Goal: Transaction & Acquisition: Download file/media

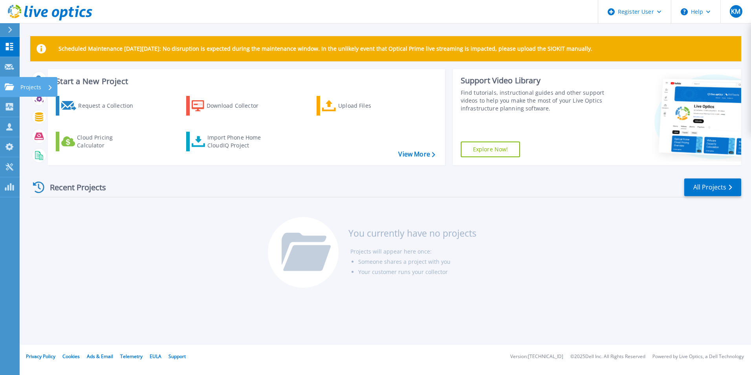
click at [11, 83] on div at bounding box center [9, 86] width 9 height 7
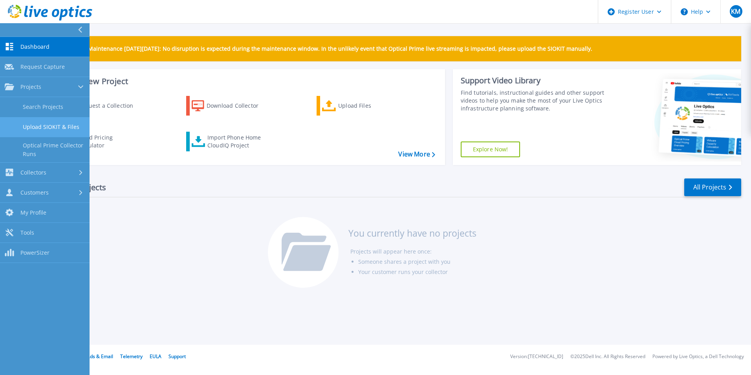
click at [62, 126] on link "Upload SIOKIT & Files" at bounding box center [45, 127] width 90 height 20
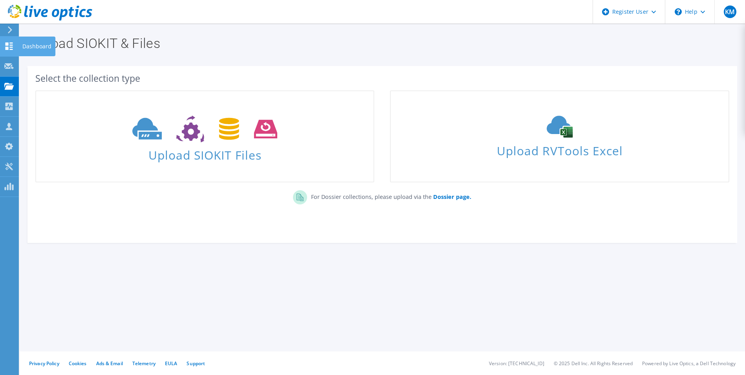
click at [0, 49] on html "KM Dell User Kara Mammola kara.mammola@dell.com Dell My Profile Log Out \n Help…" at bounding box center [372, 187] width 745 height 375
click at [0, 48] on html "KM Dell User Kara Mammola kara.mammola@dell.com Dell My Profile Log Out \n Help…" at bounding box center [372, 187] width 745 height 375
click at [4, 46] on icon at bounding box center [8, 45] width 9 height 7
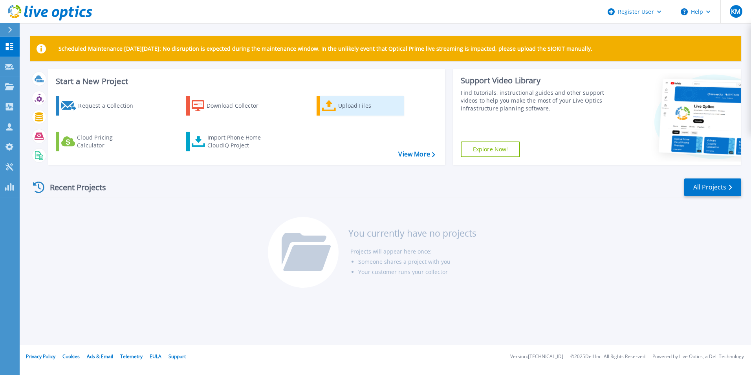
click at [353, 109] on div "Upload Files" at bounding box center [369, 106] width 63 height 16
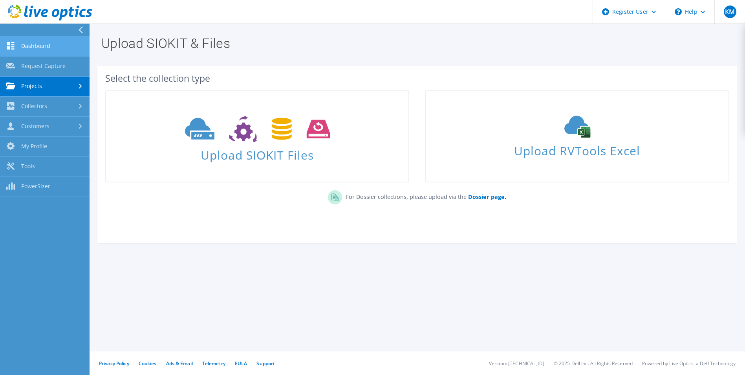
click at [13, 46] on icon at bounding box center [10, 45] width 9 height 7
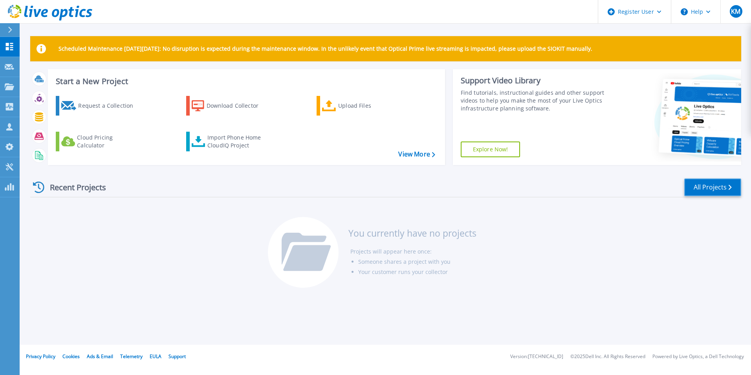
click at [688, 185] on link "All Projects" at bounding box center [712, 187] width 57 height 18
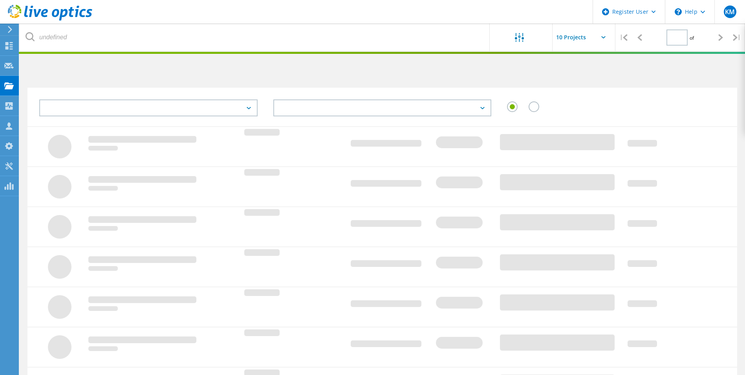
type input "1"
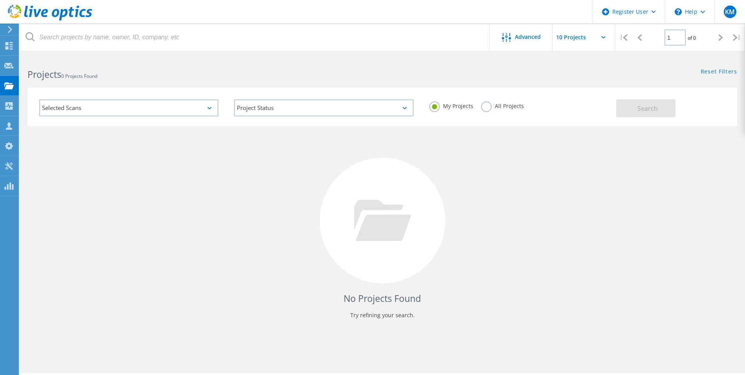
click at [84, 111] on div "Selected Scans" at bounding box center [128, 107] width 179 height 17
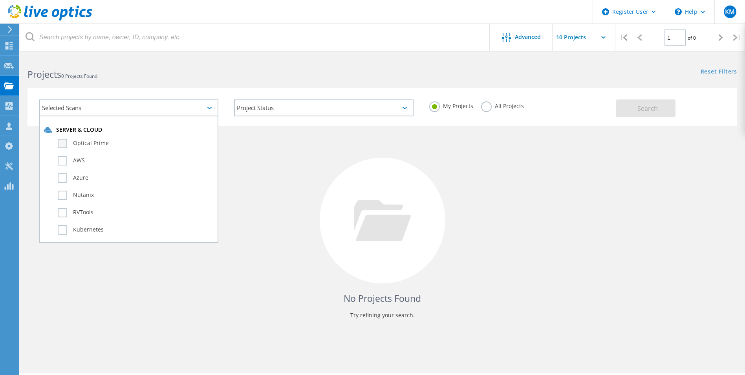
click at [66, 143] on label "Optical Prime" at bounding box center [136, 143] width 156 height 9
click at [0, 0] on input "Optical Prime" at bounding box center [0, 0] width 0 height 0
click at [624, 107] on button "Search" at bounding box center [645, 108] width 59 height 18
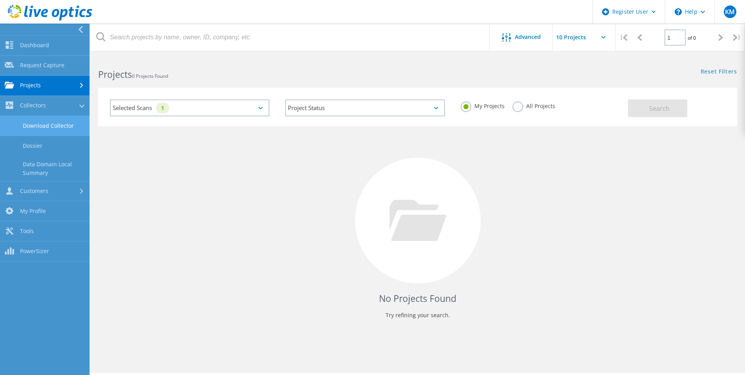
click at [53, 124] on link "Download Collector" at bounding box center [45, 126] width 90 height 20
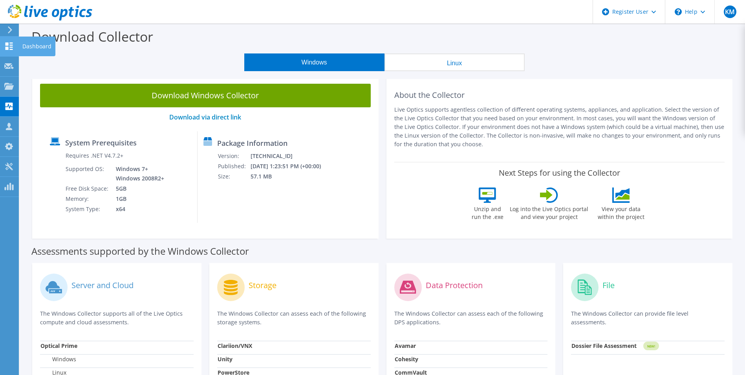
click at [12, 43] on use at bounding box center [8, 45] width 7 height 7
